Goal: Download file/media

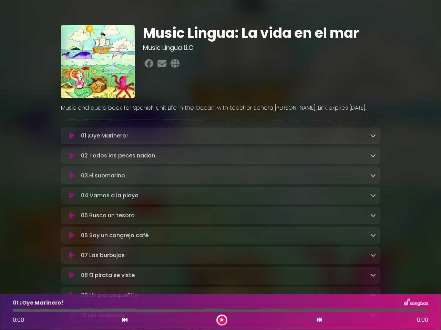
click at [72, 136] on icon at bounding box center [71, 136] width 5 height 7
click at [373, 136] on icon at bounding box center [373, 136] width 6 height 6
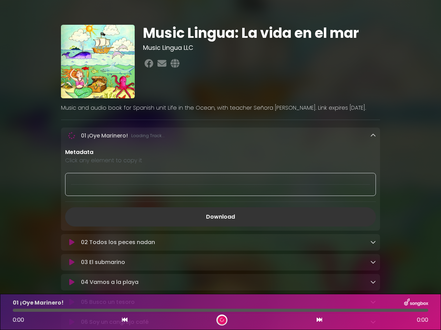
click at [72, 157] on p "Metadata" at bounding box center [220, 152] width 310 height 8
click at [373, 156] on p "Metadata" at bounding box center [220, 152] width 310 height 8
click at [72, 177] on div at bounding box center [220, 184] width 310 height 23
click at [373, 177] on div at bounding box center [220, 184] width 310 height 23
click at [72, 197] on div "Metadata Click any element to copy it Download" at bounding box center [220, 187] width 319 height 78
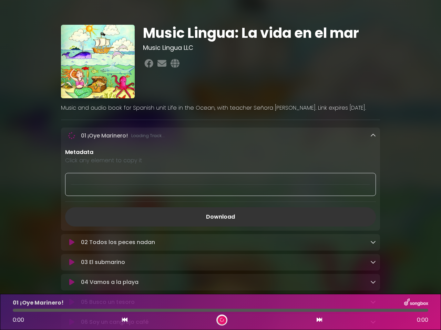
click at [373, 197] on div "Metadata Click any element to copy it Download" at bounding box center [220, 187] width 319 height 78
click at [72, 218] on link "Download" at bounding box center [220, 217] width 310 height 19
click at [373, 217] on link "Download" at bounding box center [220, 217] width 310 height 19
